Goal: Task Accomplishment & Management: Manage account settings

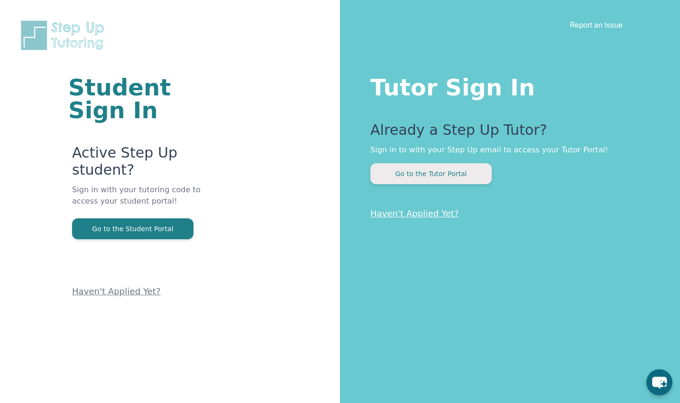
click at [444, 167] on button "Go to the Tutor Portal" at bounding box center [430, 173] width 121 height 21
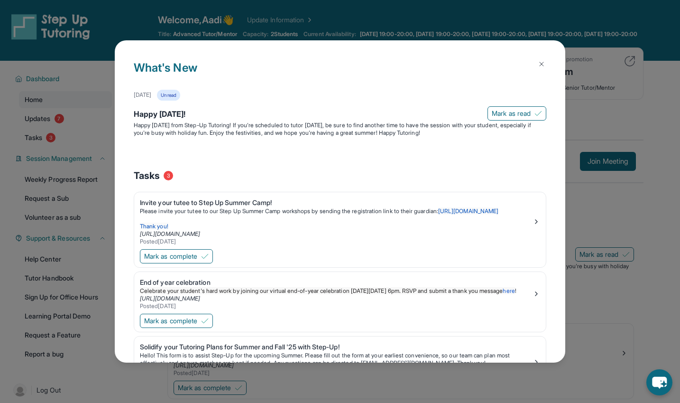
click at [538, 67] on img at bounding box center [542, 64] width 8 height 8
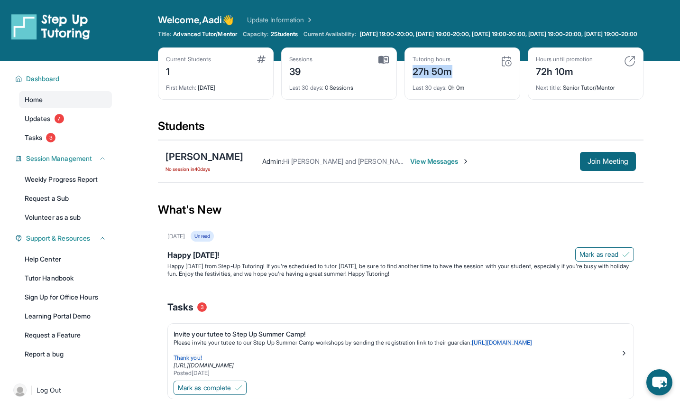
drag, startPoint x: 412, startPoint y: 78, endPoint x: 454, endPoint y: 76, distance: 41.3
click at [454, 76] on div "Tutoring hours 27h 50m" at bounding box center [462, 66] width 100 height 23
drag, startPoint x: 454, startPoint y: 76, endPoint x: 480, endPoint y: 137, distance: 67.1
click at [480, 137] on div "Students" at bounding box center [400, 129] width 485 height 21
drag, startPoint x: 289, startPoint y: 93, endPoint x: 326, endPoint y: 92, distance: 37.0
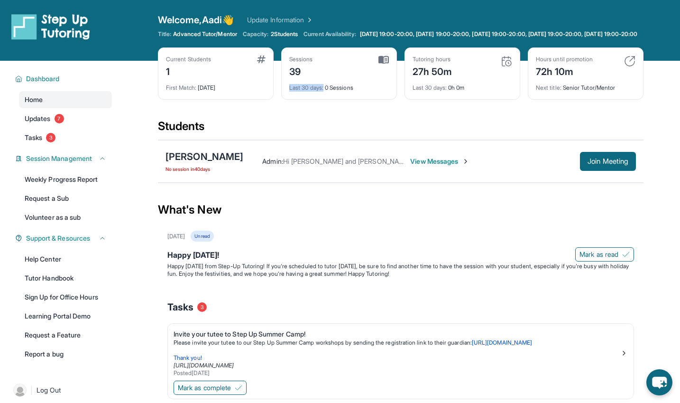
click at [326, 92] on div "Sessions 39 Last 30 days : 0 Sessions" at bounding box center [339, 73] width 116 height 52
drag, startPoint x: 326, startPoint y: 92, endPoint x: 320, endPoint y: 111, distance: 19.8
click at [320, 111] on div "Current Students 1 First Match : [DATE] Sessions 39 Last 30 days : 0 Sessions T…" at bounding box center [400, 82] width 485 height 71
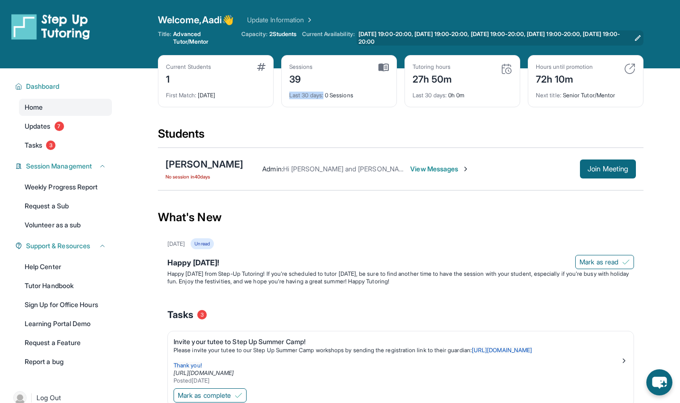
click at [373, 31] on span "[DATE] 19:00-20:00, [DATE] 19:00-20:00, [DATE] 19:00-20:00, [DATE] 19:00-20:00,…" at bounding box center [494, 37] width 272 height 15
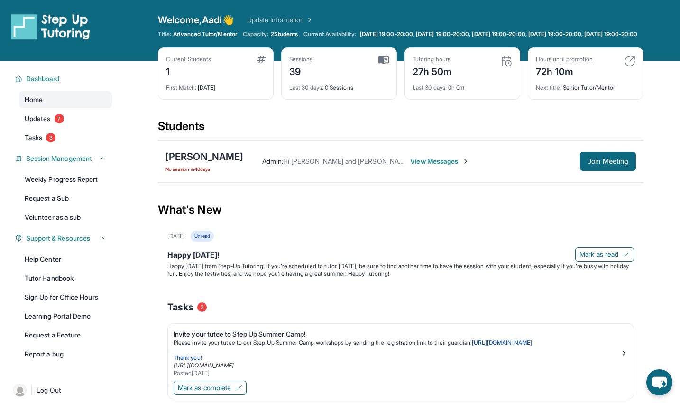
click at [351, 139] on div "Students" at bounding box center [400, 129] width 485 height 21
click at [55, 142] on span "3" at bounding box center [50, 137] width 9 height 9
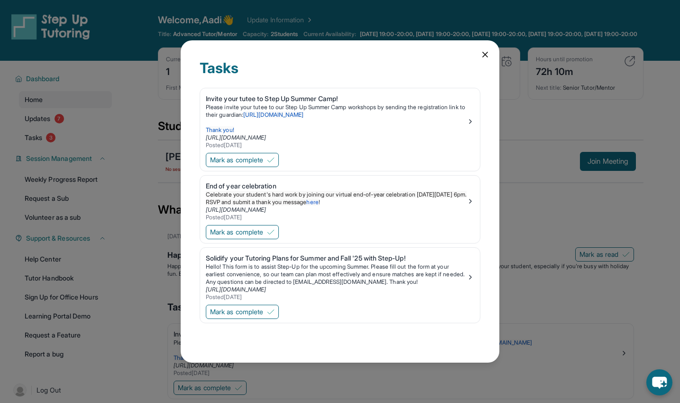
click at [55, 130] on div "Tasks Invite your tutee to Step Up Summer Camp! Please invite your tutee to our…" at bounding box center [340, 201] width 680 height 403
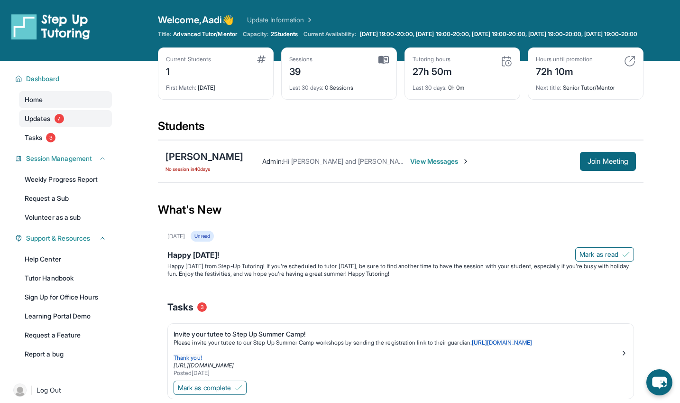
click at [64, 121] on link "Updates 7" at bounding box center [65, 118] width 93 height 17
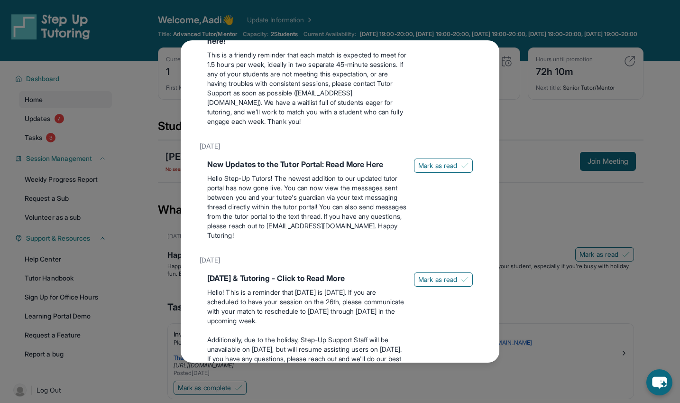
scroll to position [287, 0]
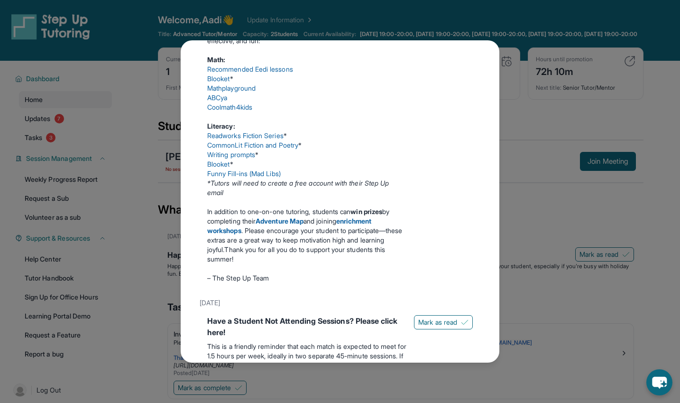
click at [591, 300] on div "Updates [DATE] Happy [DATE]! Happy [DATE] from Step-Up Tutoring! If you're sche…" at bounding box center [340, 201] width 680 height 403
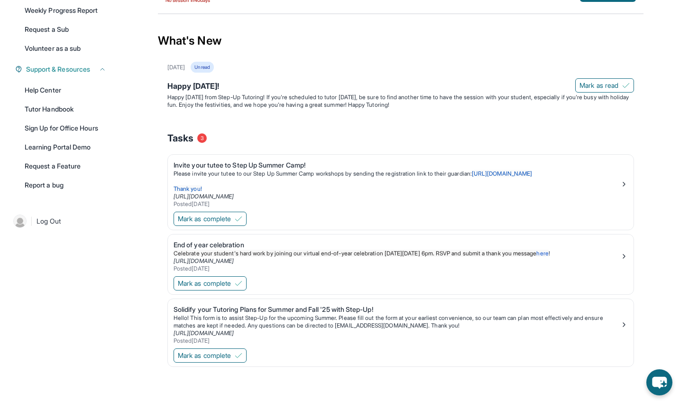
scroll to position [172, 0]
